Goal: Task Accomplishment & Management: Complete application form

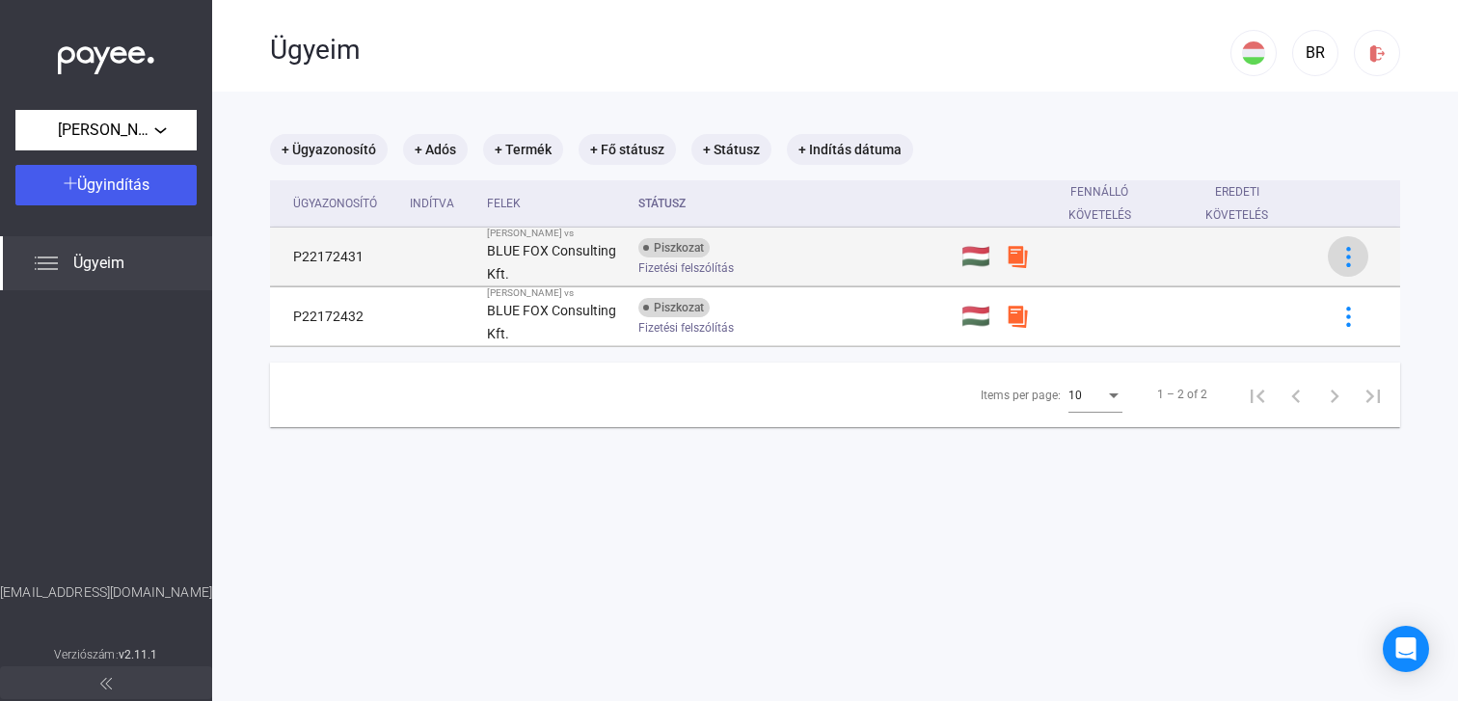
click at [1352, 262] on img at bounding box center [1348, 257] width 20 height 20
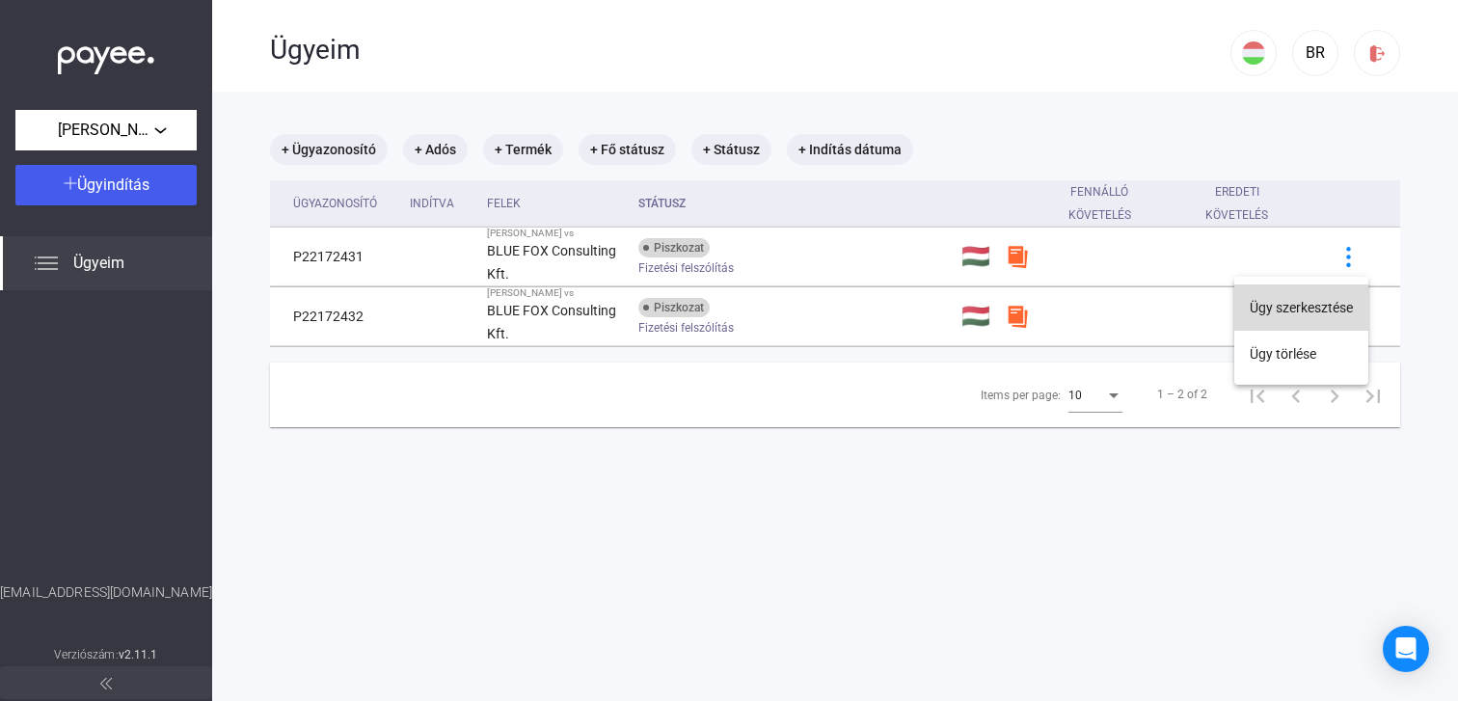
click at [1297, 302] on button "Ügy szerkesztése" at bounding box center [1301, 307] width 134 height 46
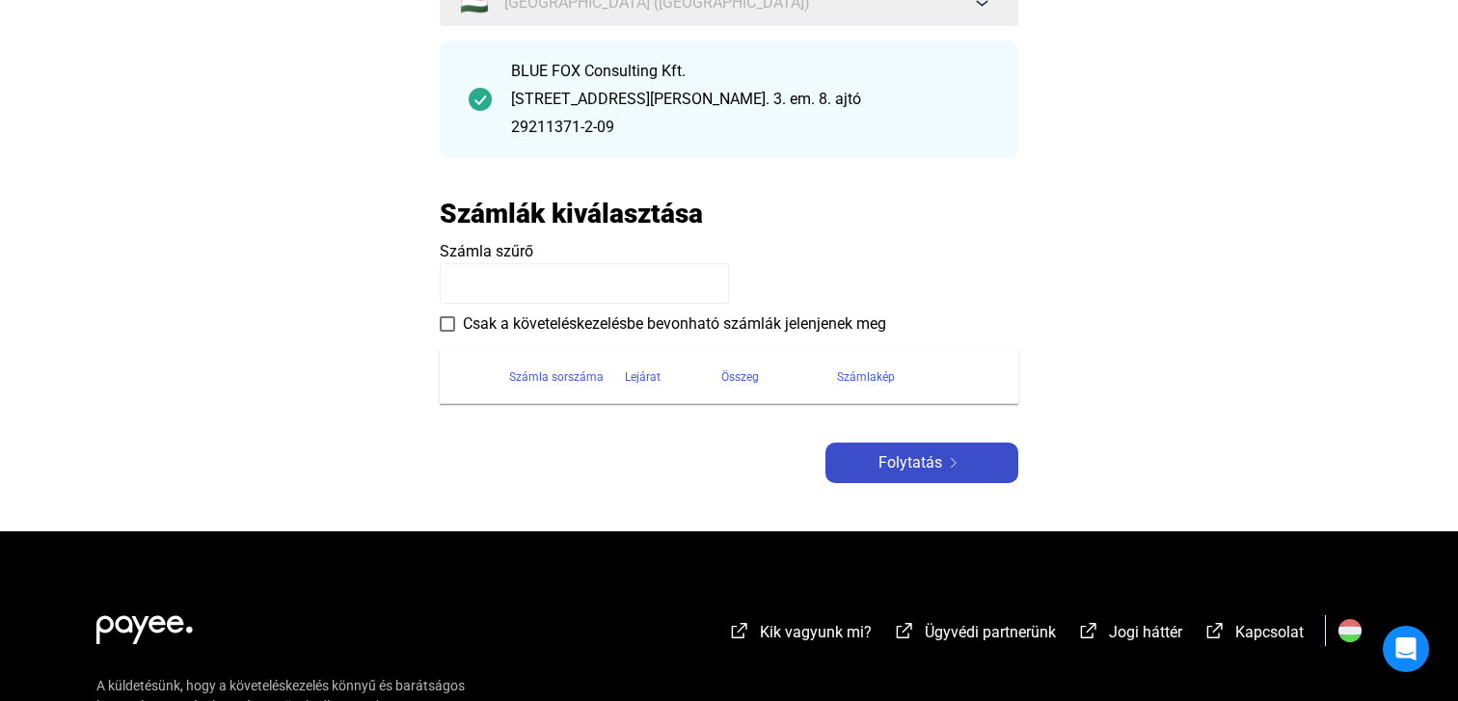
scroll to position [226, 0]
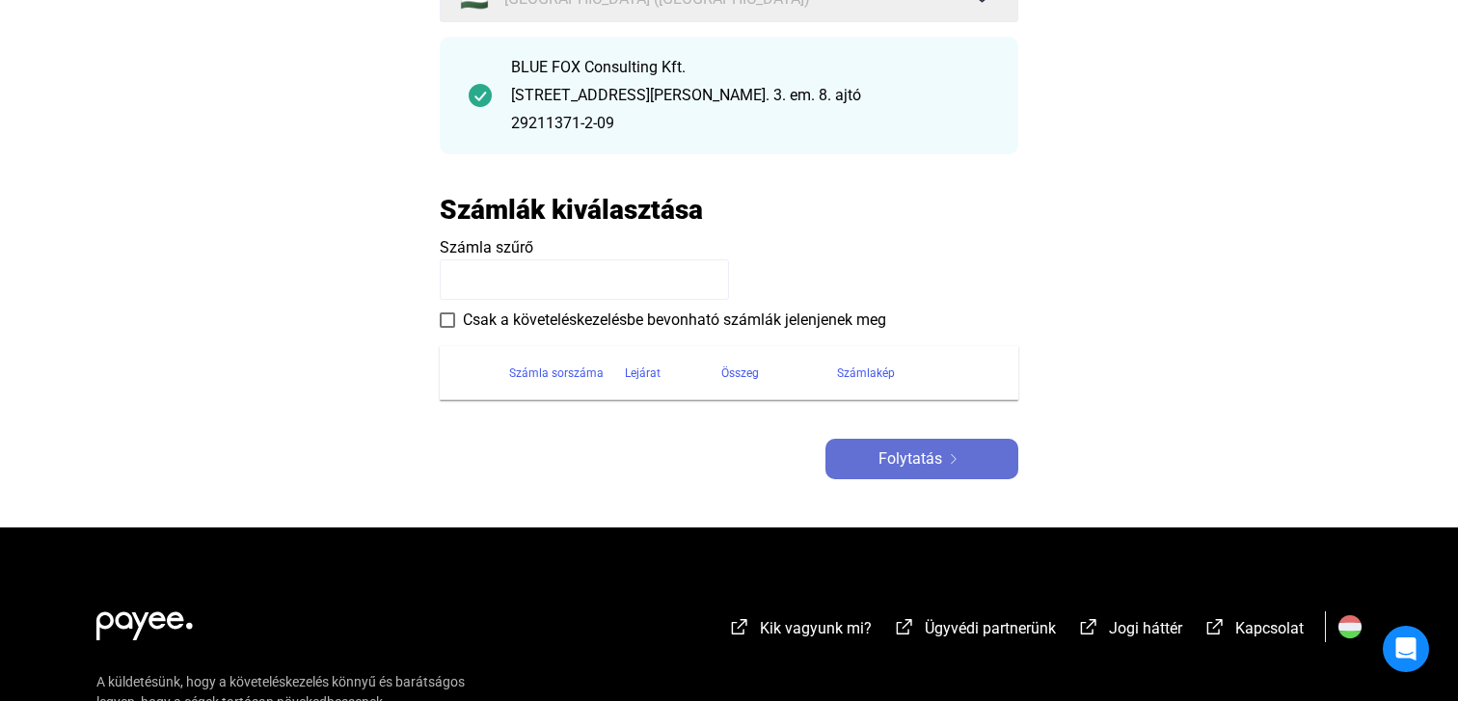
click at [934, 463] on span "Folytatás" at bounding box center [910, 458] width 64 height 23
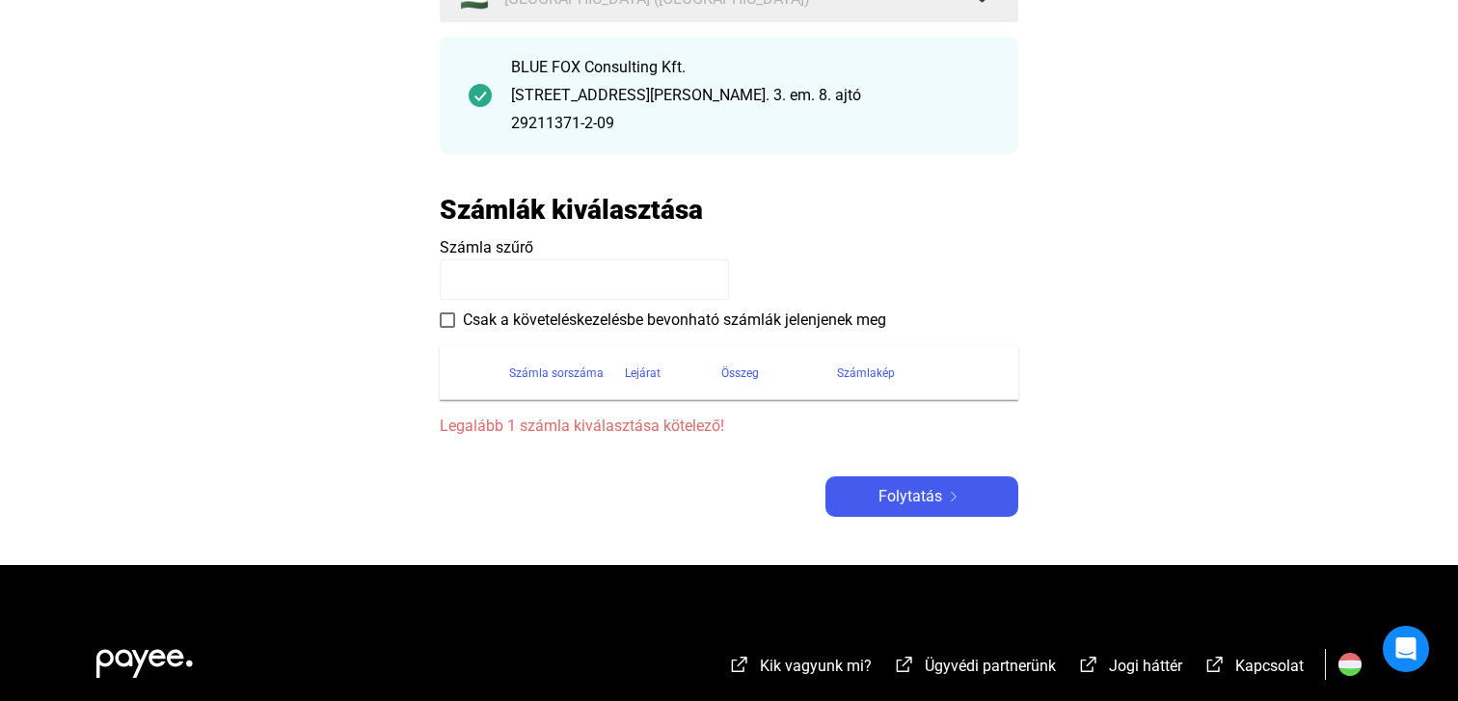
scroll to position [0, 0]
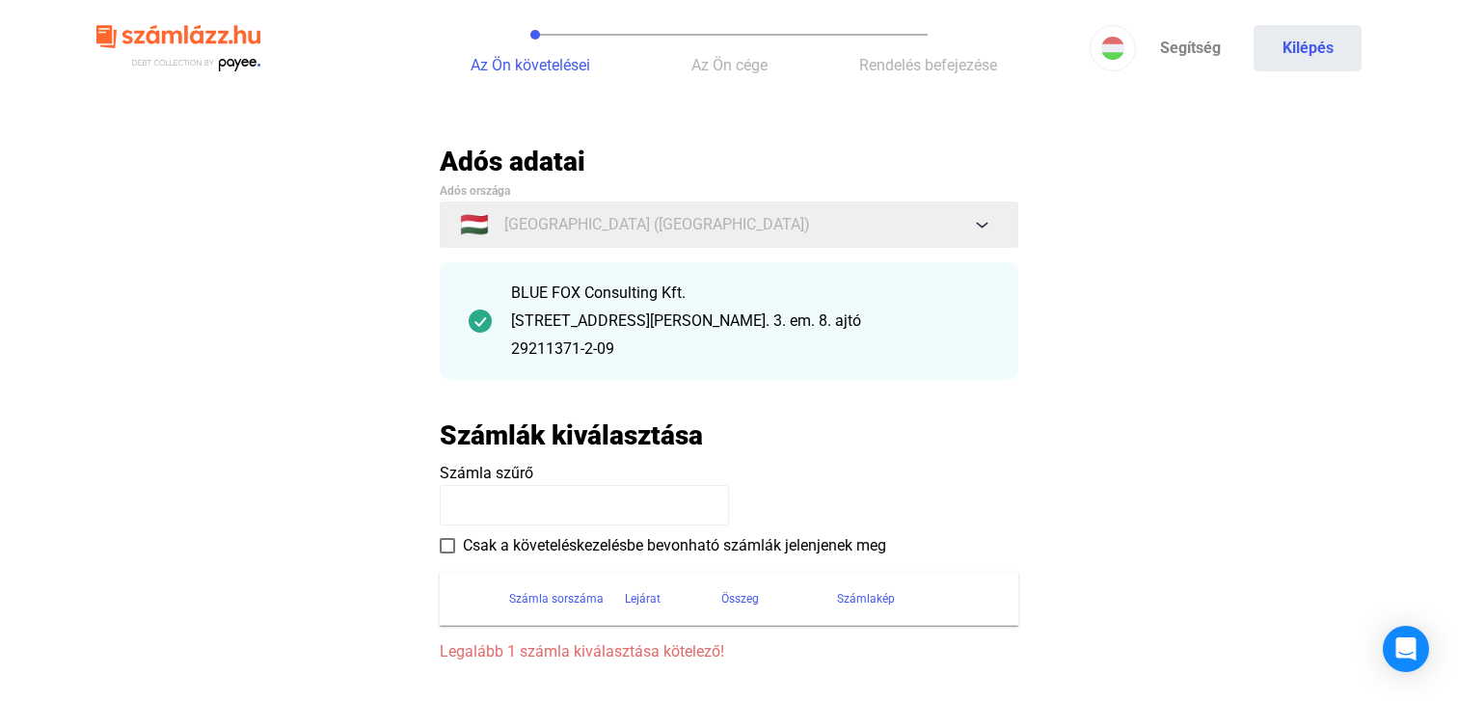
click at [540, 511] on input at bounding box center [584, 505] width 289 height 40
click at [1412, 644] on icon "Open Intercom Messenger" at bounding box center [1405, 648] width 22 height 25
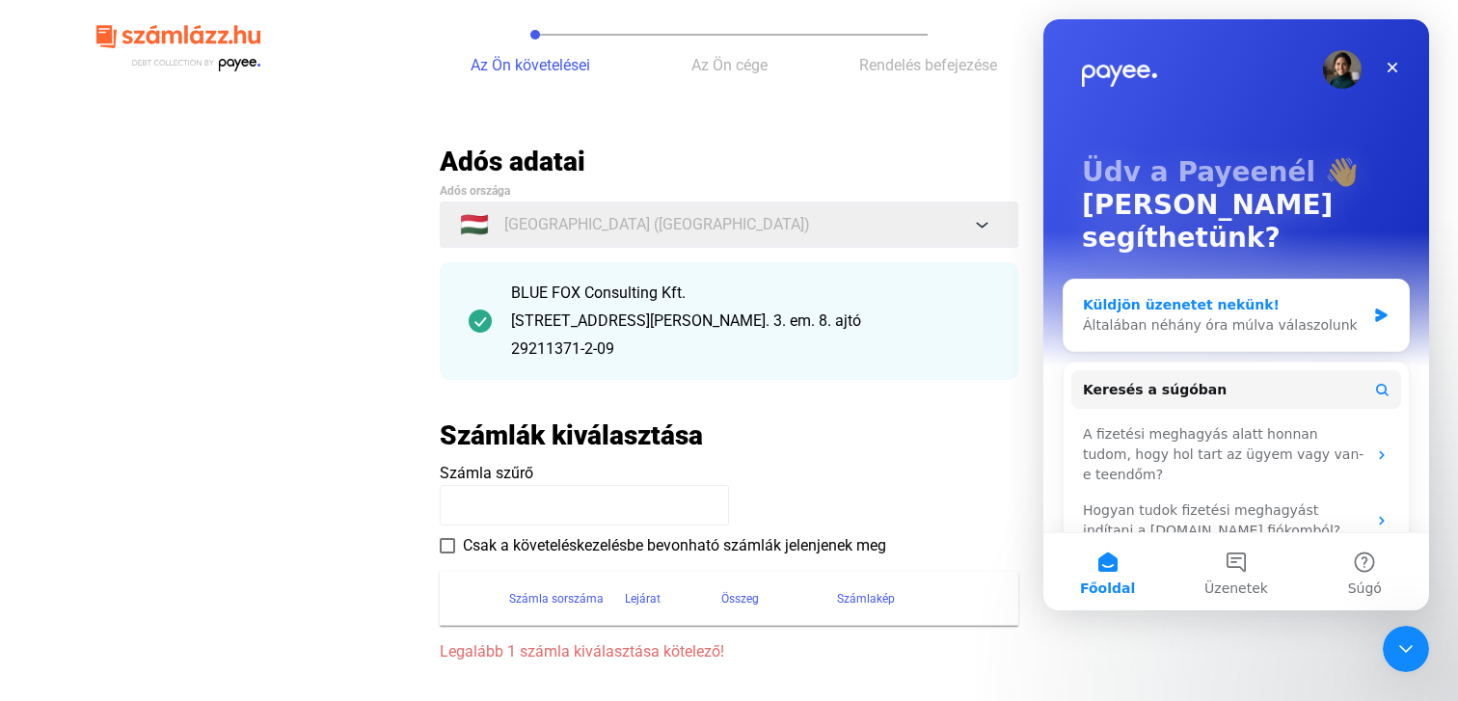
click at [1138, 315] on div "Általában néhány óra múlva válaszolunk" at bounding box center [1224, 325] width 282 height 20
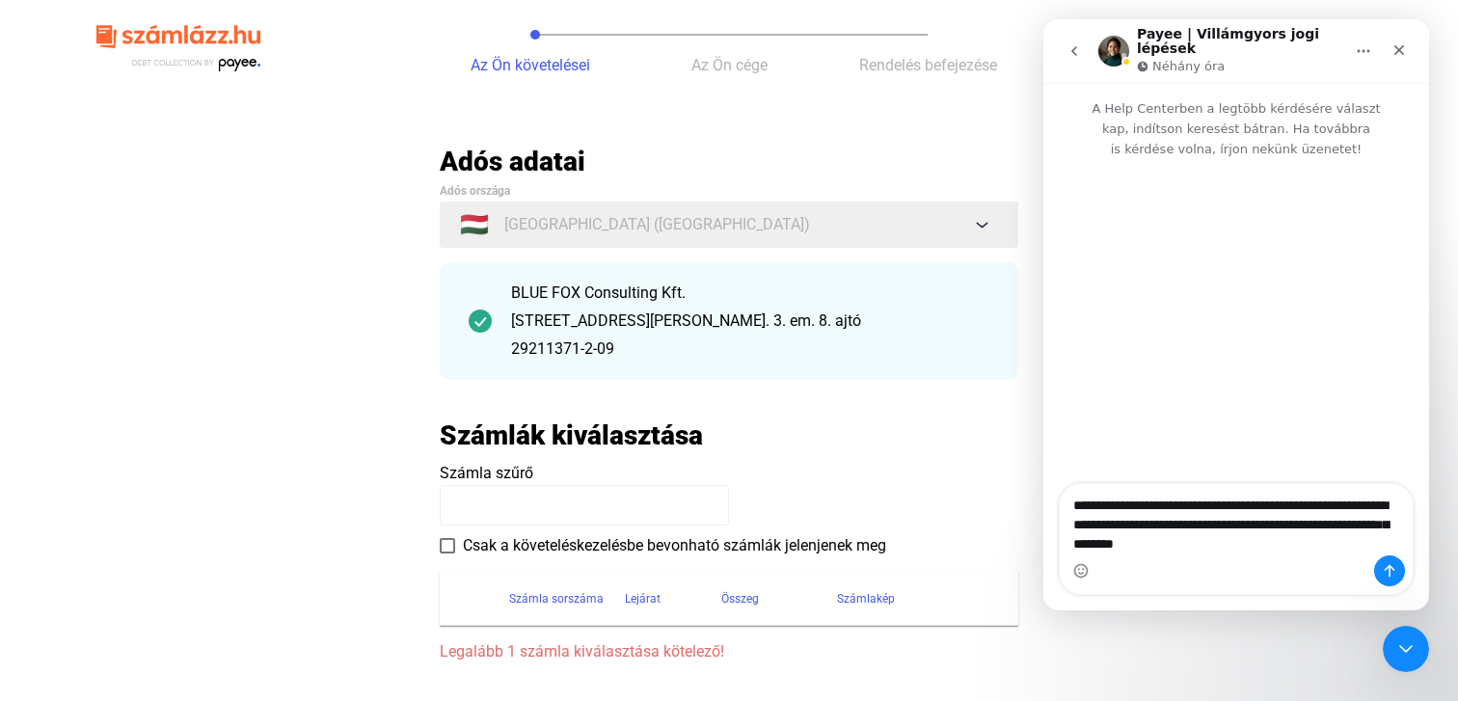
type textarea "**********"
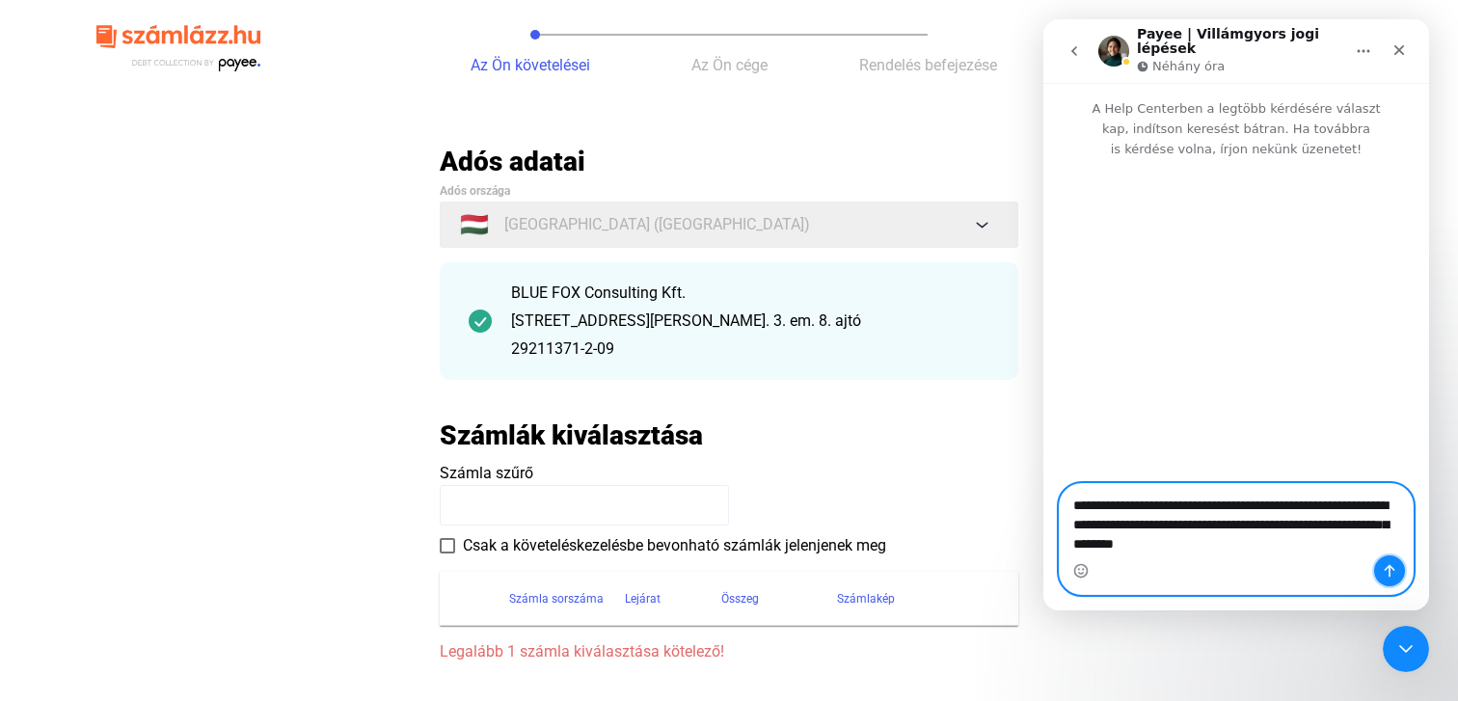
click at [1399, 572] on button "Üzenet küldése…" at bounding box center [1389, 570] width 31 height 31
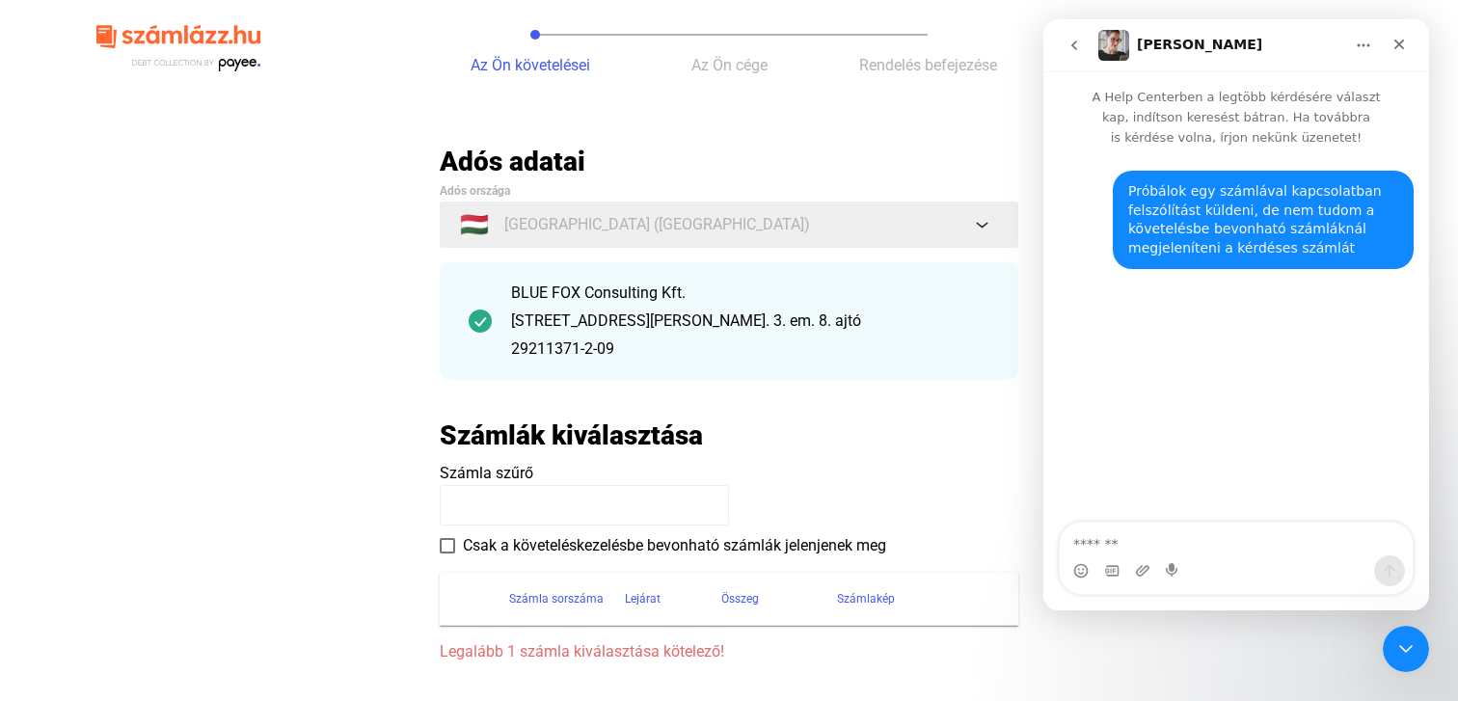
click at [141, 214] on main "Automatikusan mentve Adós adatai Adós országa 🇭🇺 [GEOGRAPHIC_DATA] ([GEOGRAPHIC…" at bounding box center [729, 468] width 1458 height 646
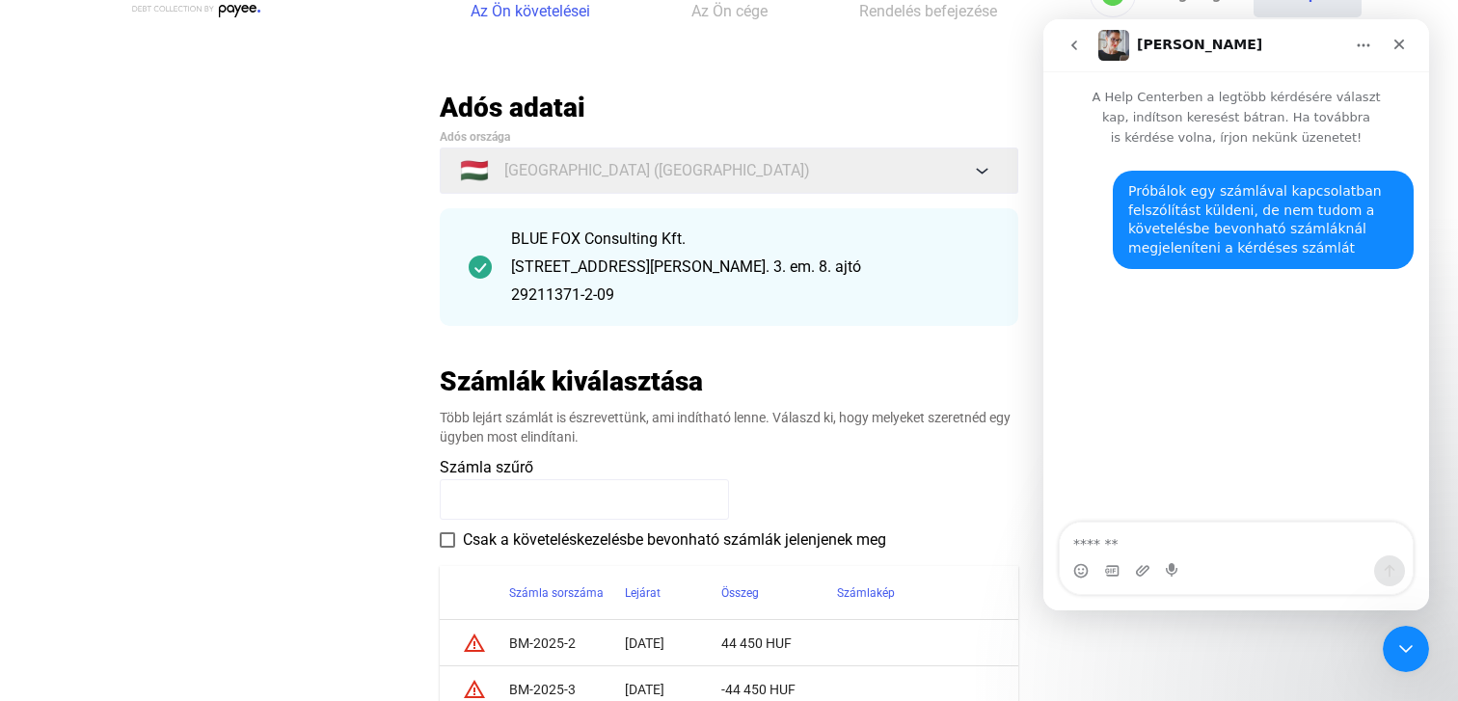
scroll to position [290, 0]
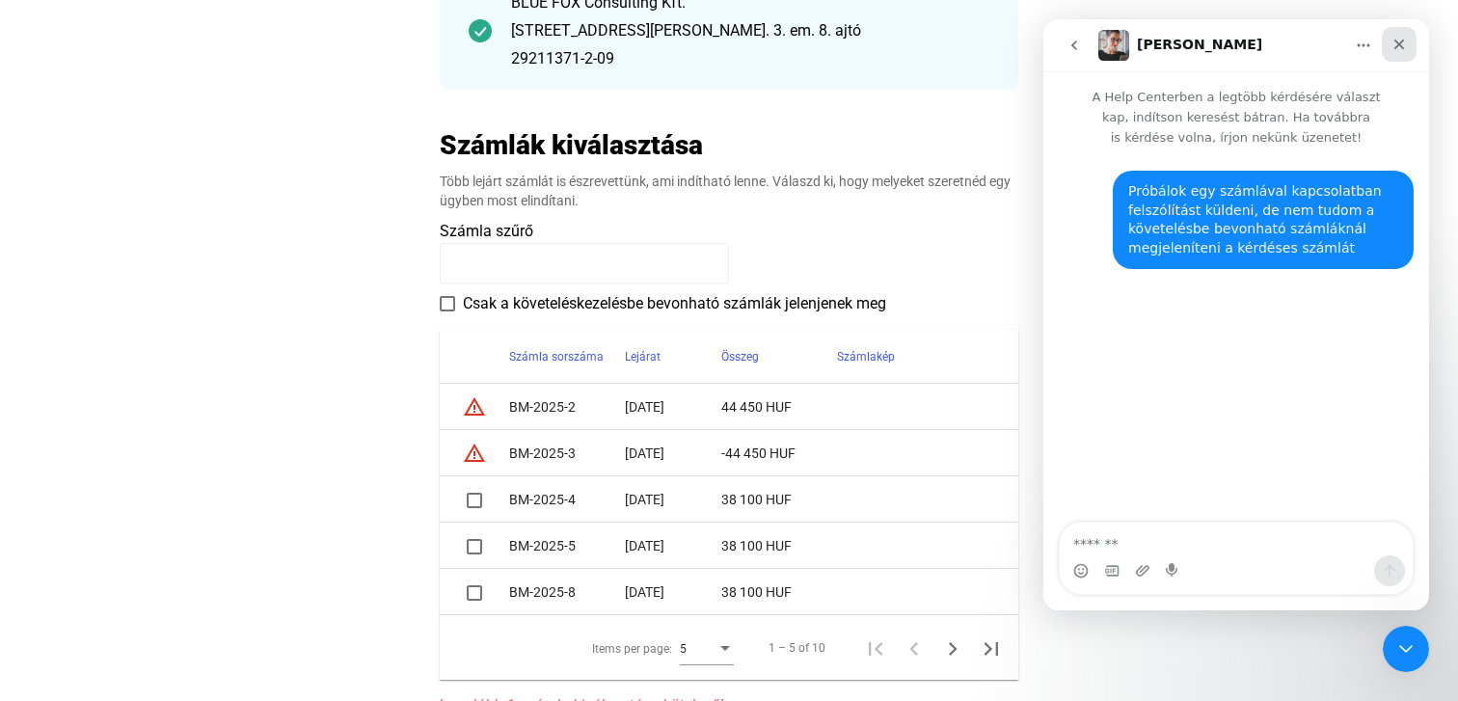
click at [1399, 39] on icon "Bezárás" at bounding box center [1398, 44] width 15 height 15
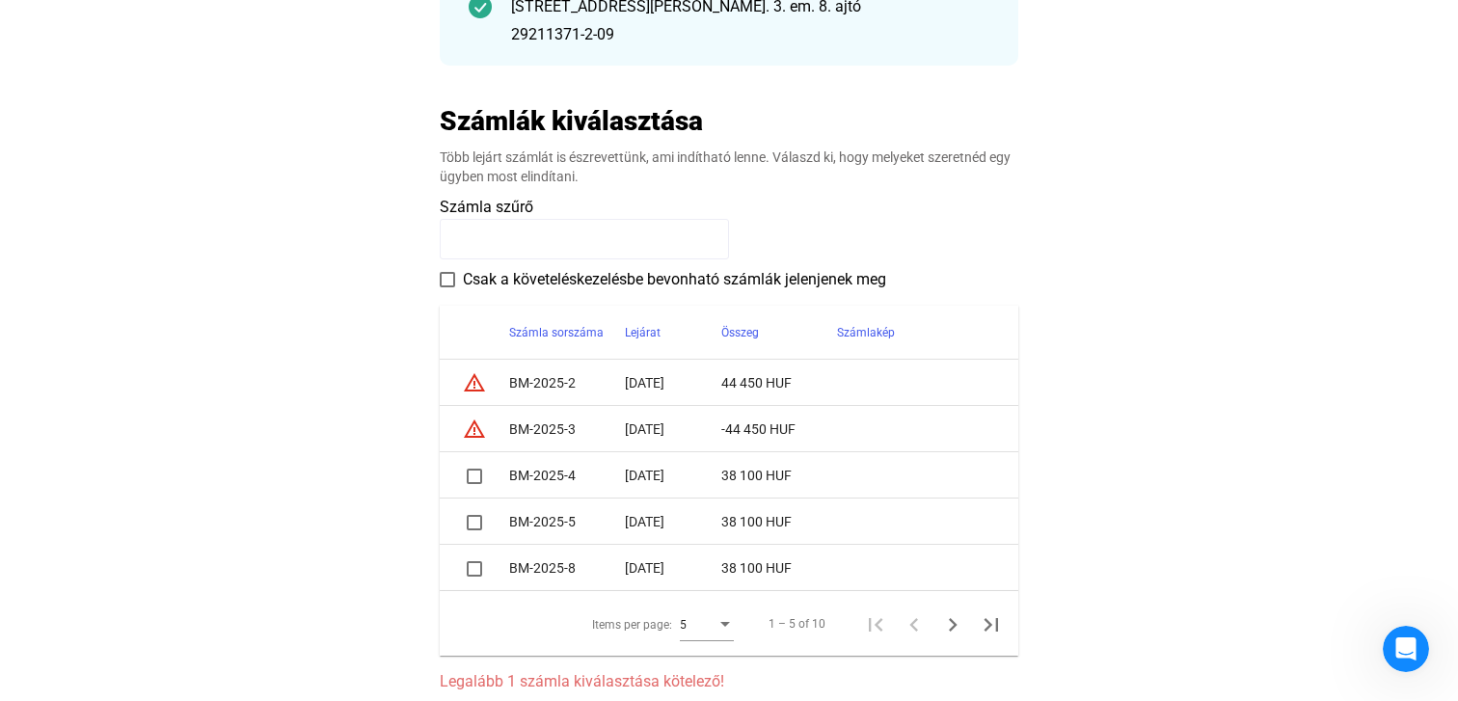
scroll to position [313, 0]
click at [953, 629] on icon "Next page" at bounding box center [952, 625] width 27 height 27
click at [626, 564] on td "[DATE]" at bounding box center [673, 569] width 96 height 46
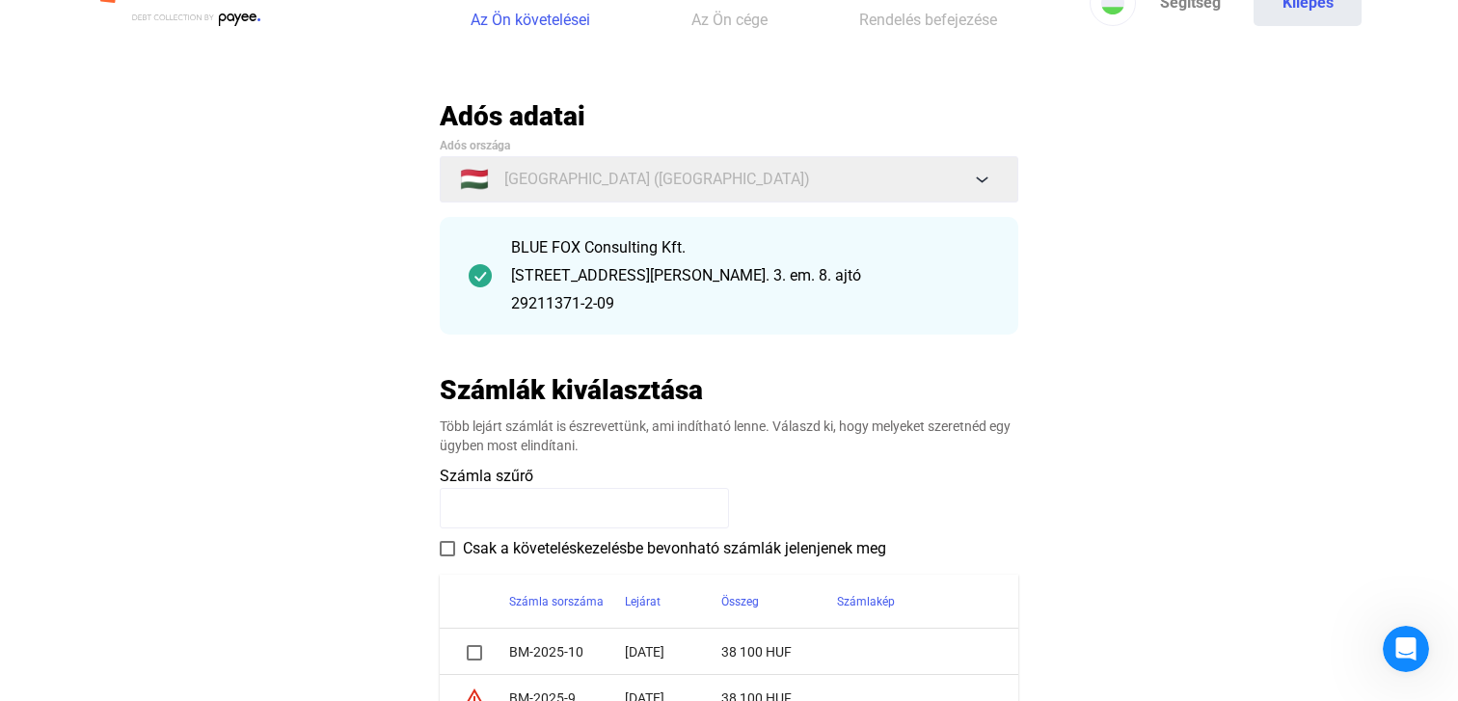
scroll to position [0, 0]
